Goal: Information Seeking & Learning: Learn about a topic

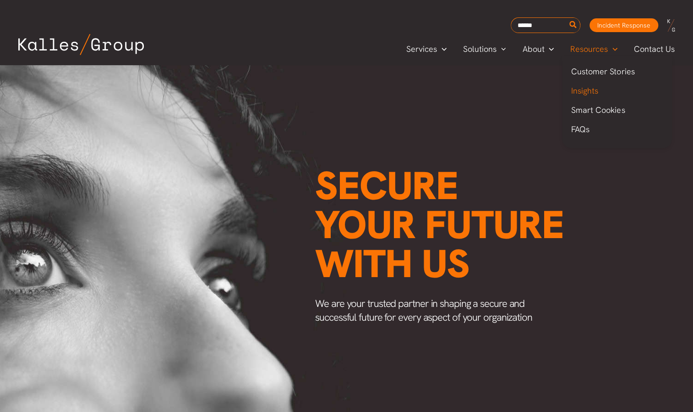
scroll to position [0, 1165]
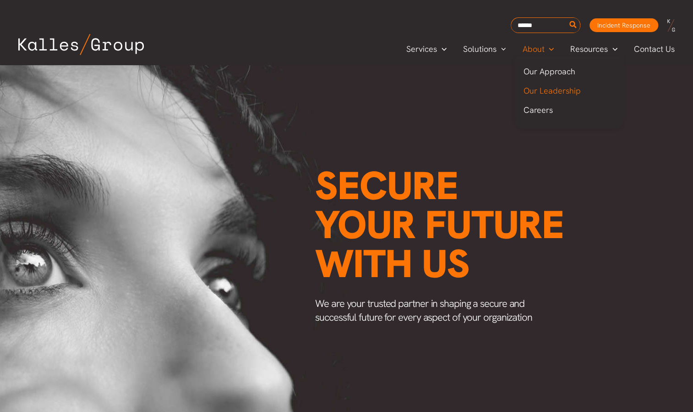
click at [543, 93] on span "Our Leadership" at bounding box center [551, 90] width 57 height 11
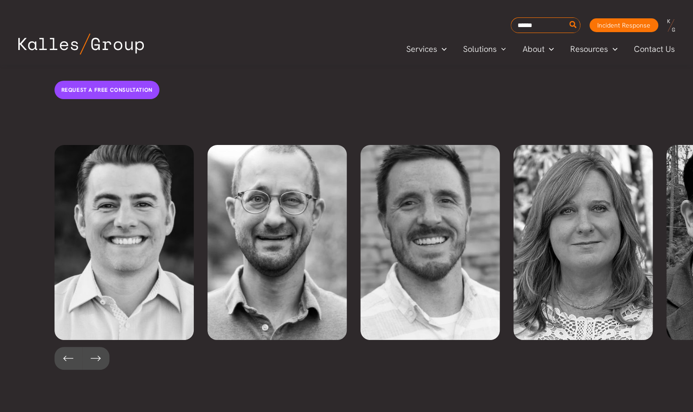
scroll to position [1995, 0]
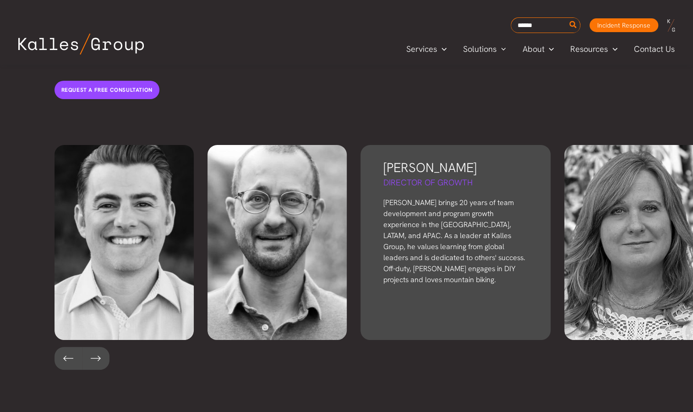
click at [458, 211] on p "Bryon brings 20 years of team development and program growth experience in the …" at bounding box center [456, 241] width 144 height 88
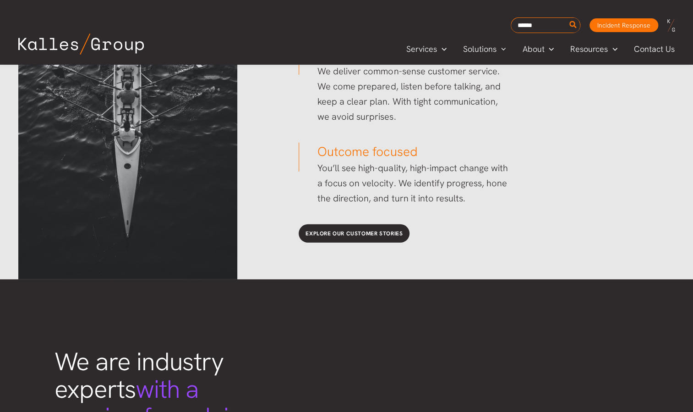
scroll to position [1491, 0]
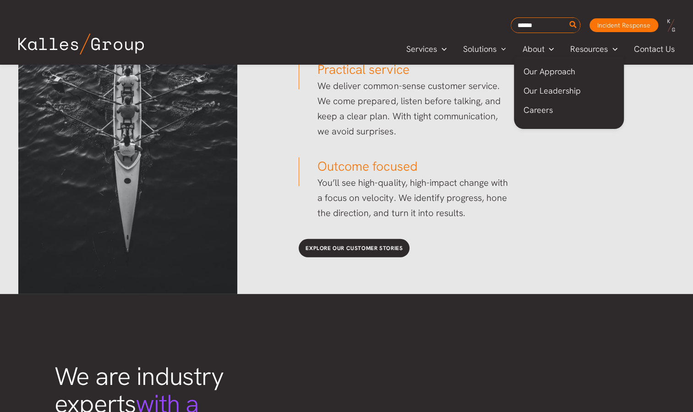
click at [537, 71] on span "Our Approach" at bounding box center [549, 71] width 52 height 11
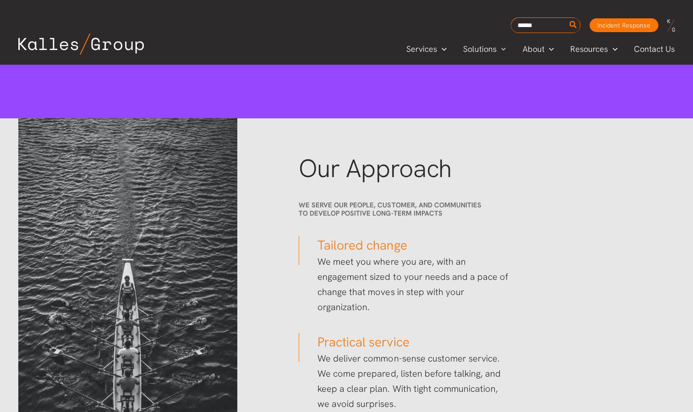
scroll to position [1218, 0]
